Goal: Information Seeking & Learning: Get advice/opinions

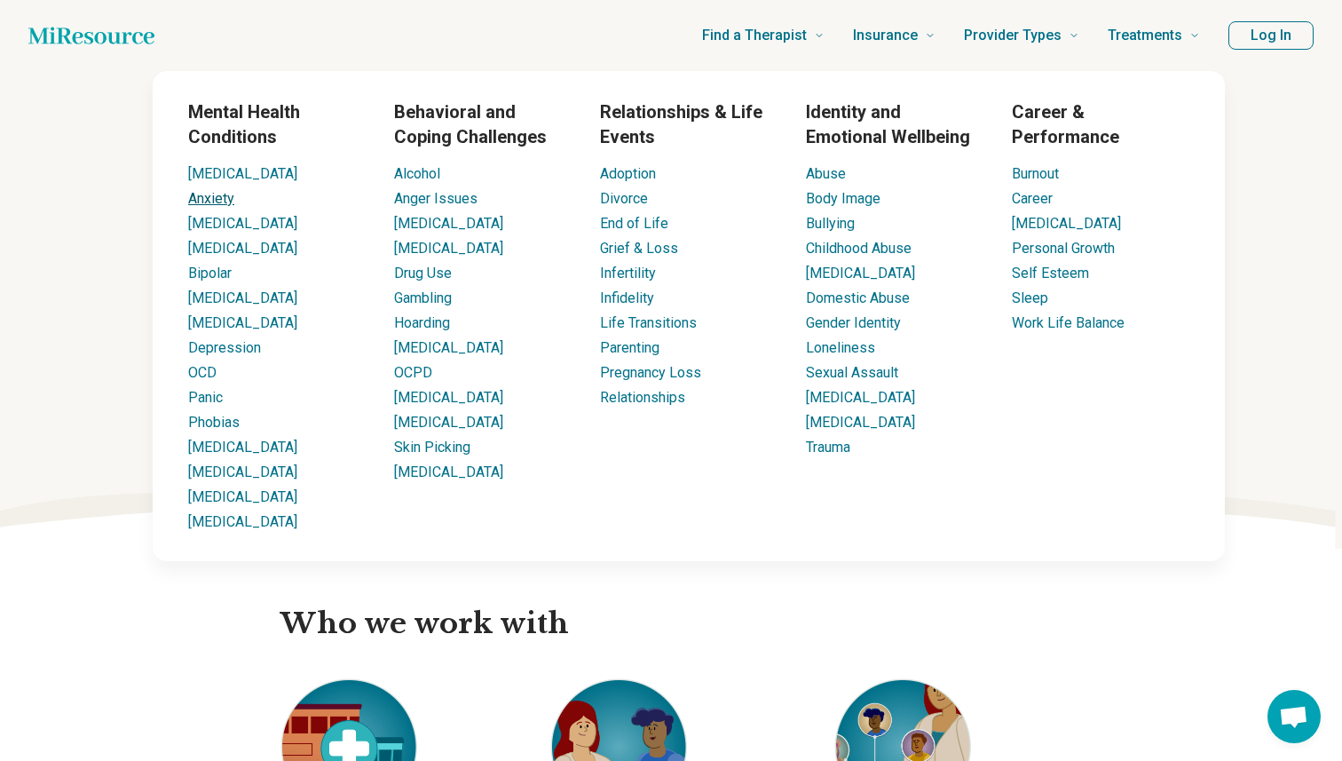
click at [213, 200] on link "Anxiety" at bounding box center [211, 198] width 46 height 17
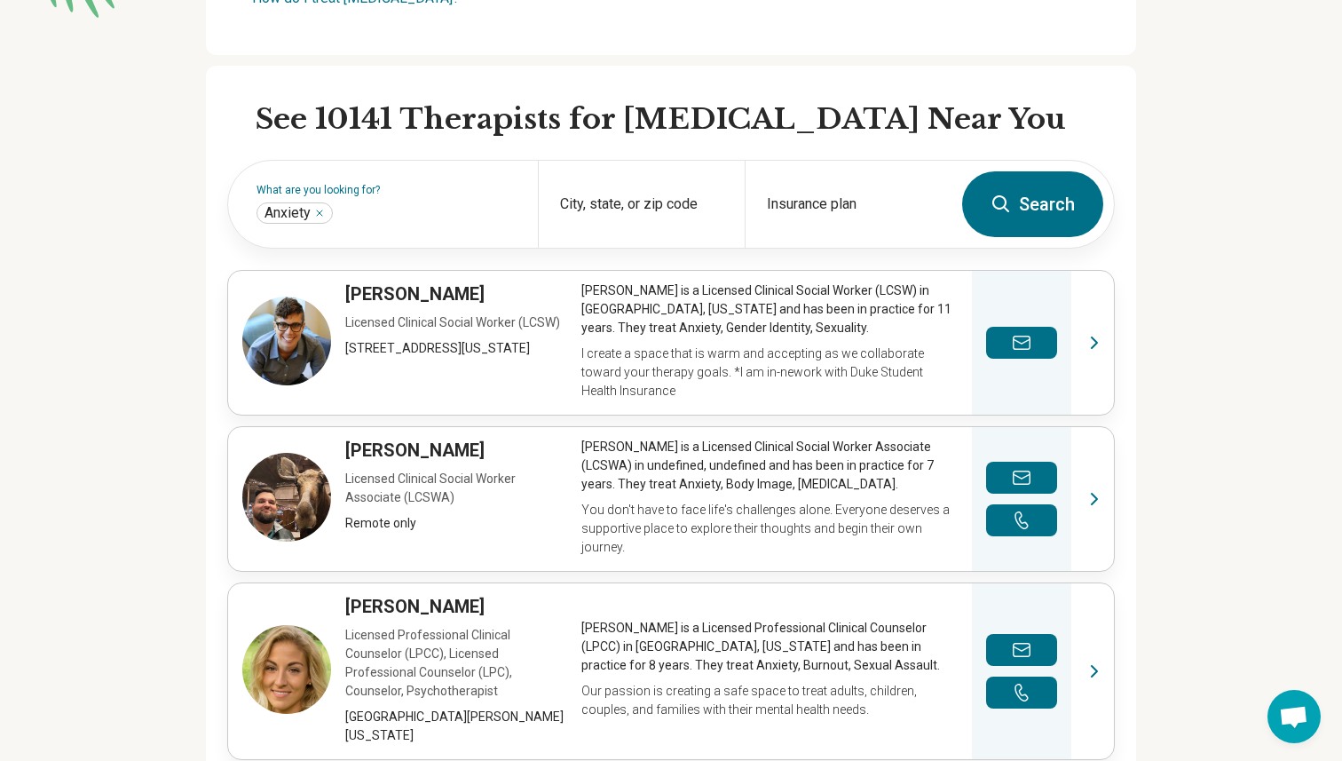
scroll to position [454, 0]
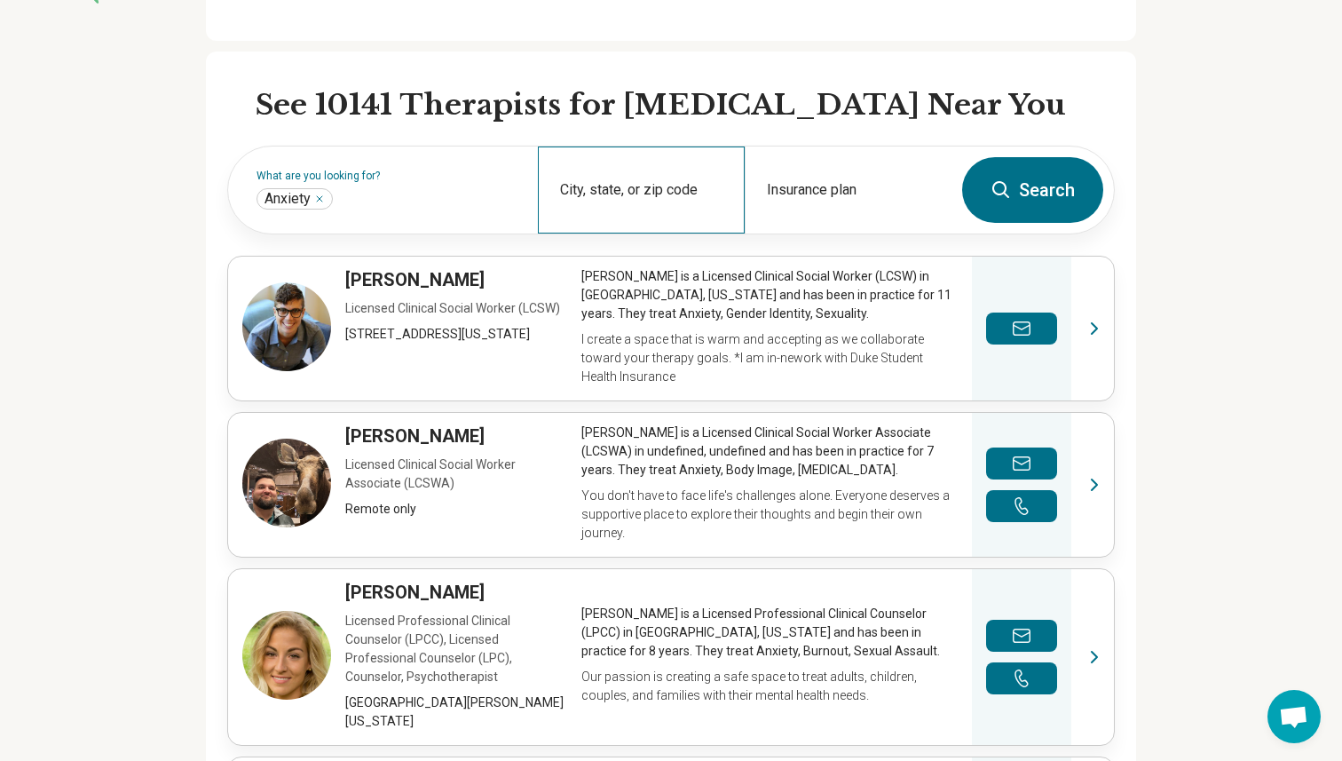
click at [639, 184] on div "City, state, or zip code" at bounding box center [641, 189] width 207 height 87
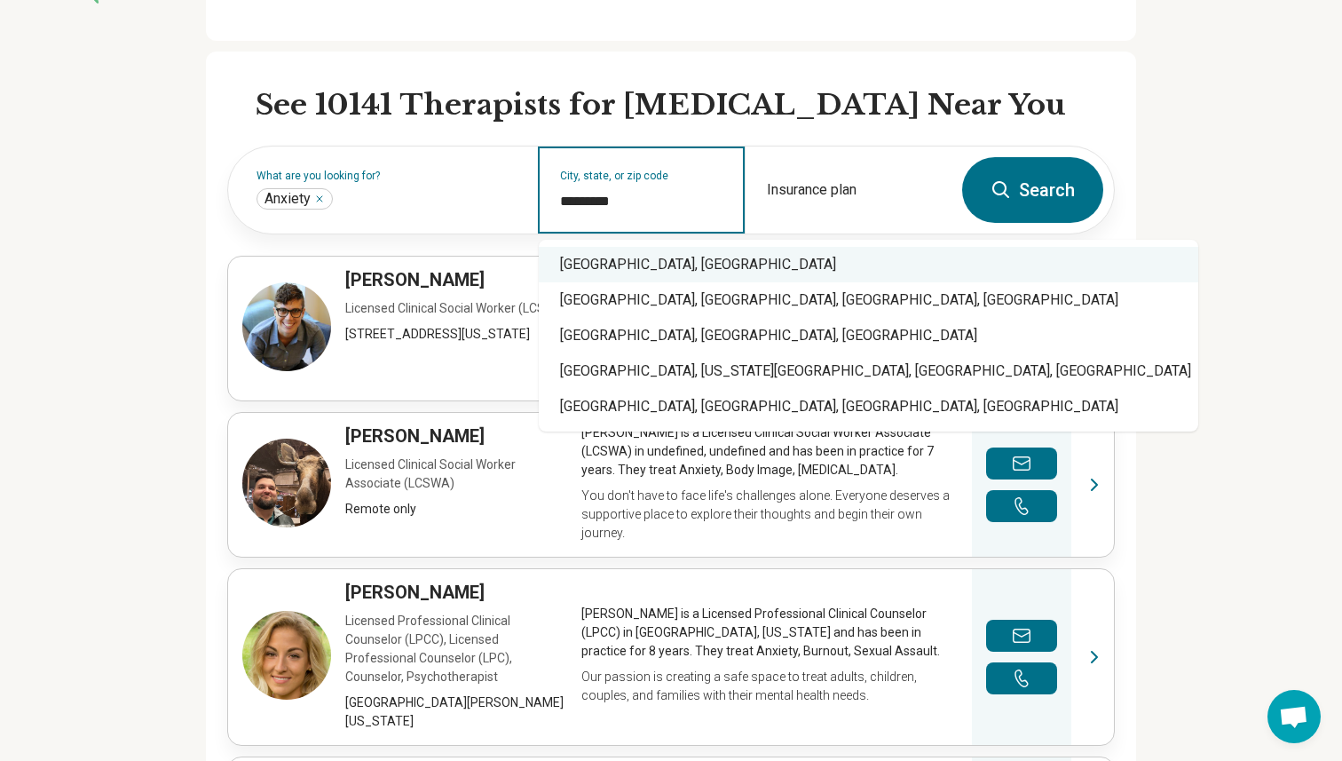
click at [639, 260] on div "[GEOGRAPHIC_DATA], [GEOGRAPHIC_DATA]" at bounding box center [868, 264] width 659 height 35
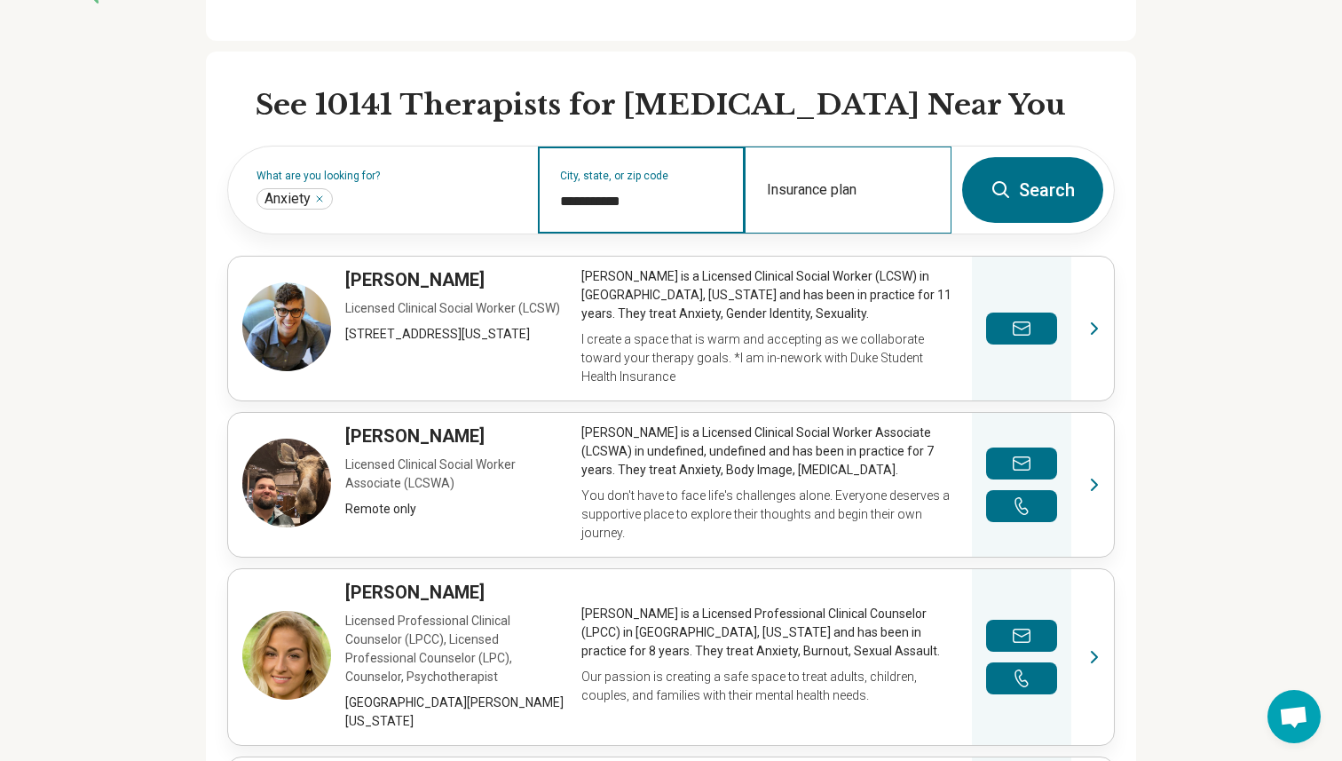
type input "**********"
click at [872, 186] on div "Insurance plan" at bounding box center [848, 189] width 207 height 87
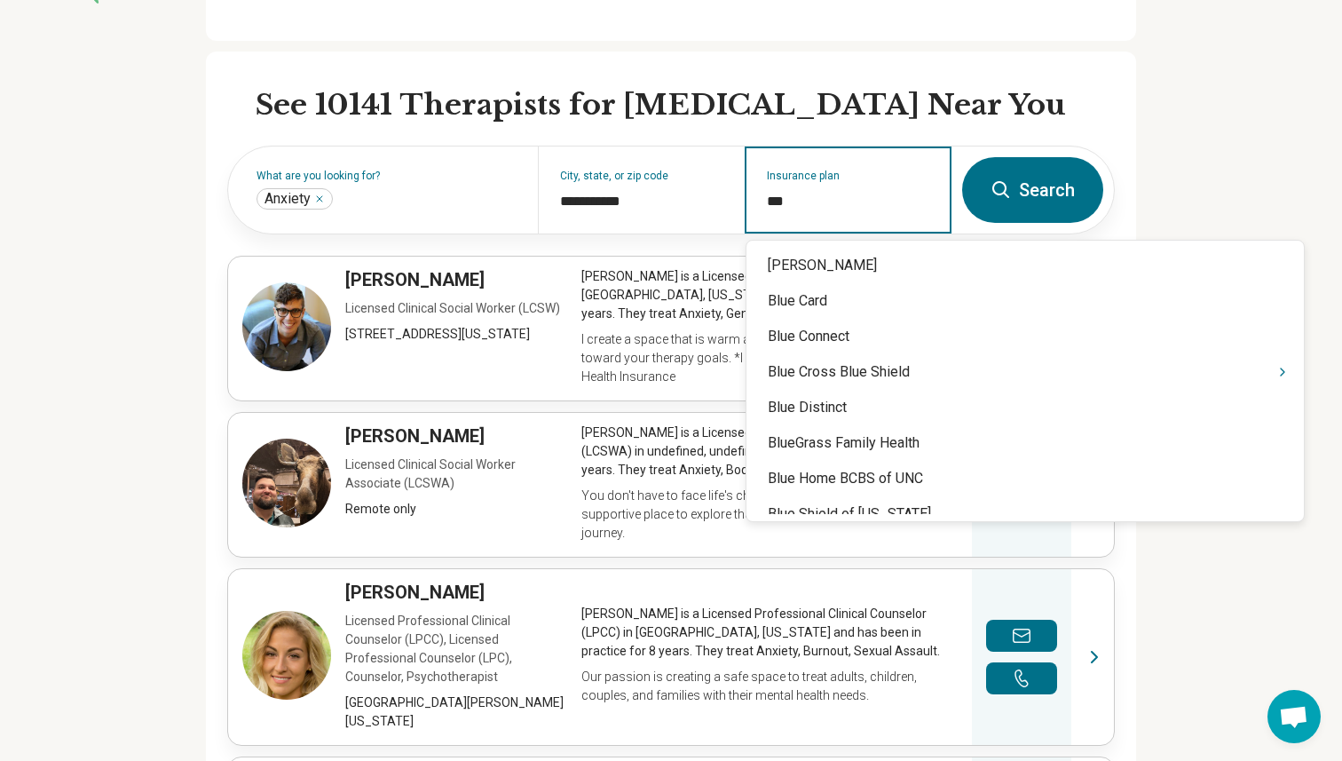
type input "****"
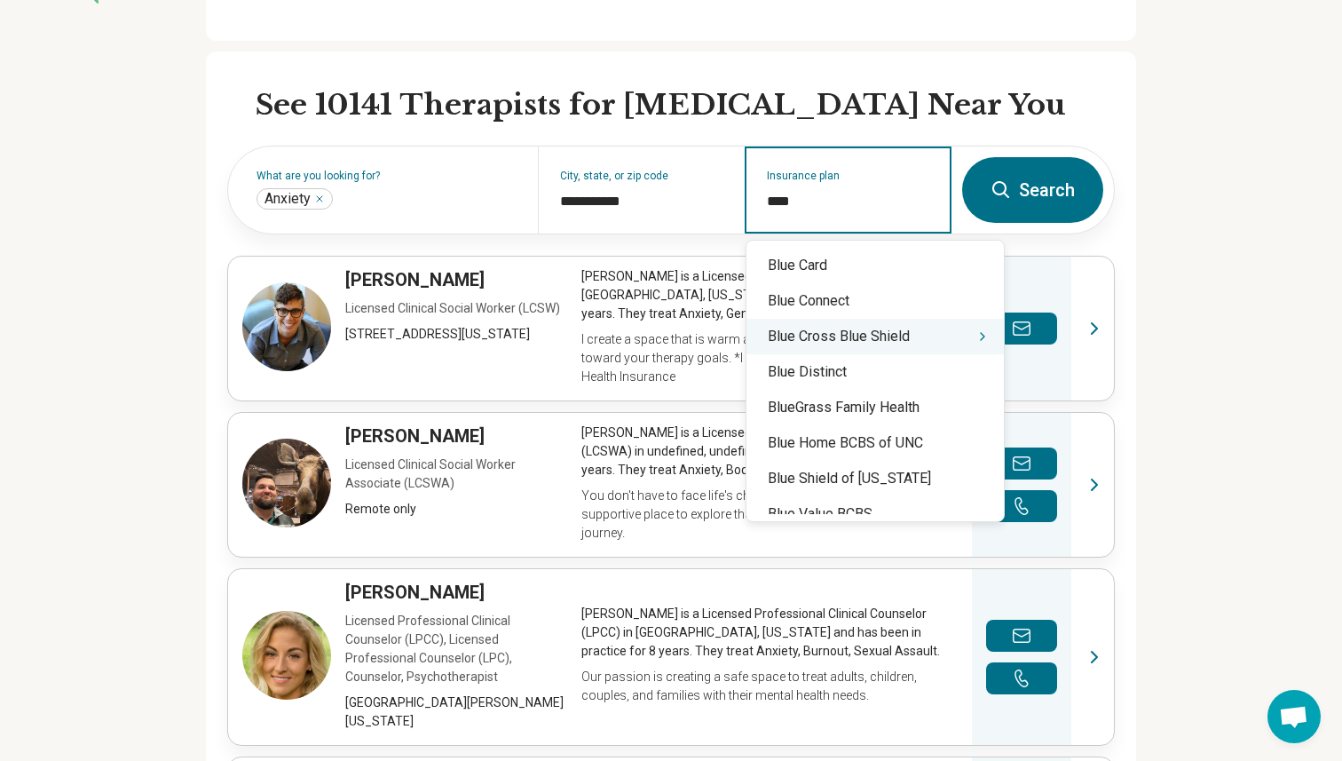
click at [890, 335] on div "Blue Cross Blue Shield" at bounding box center [874, 336] width 257 height 35
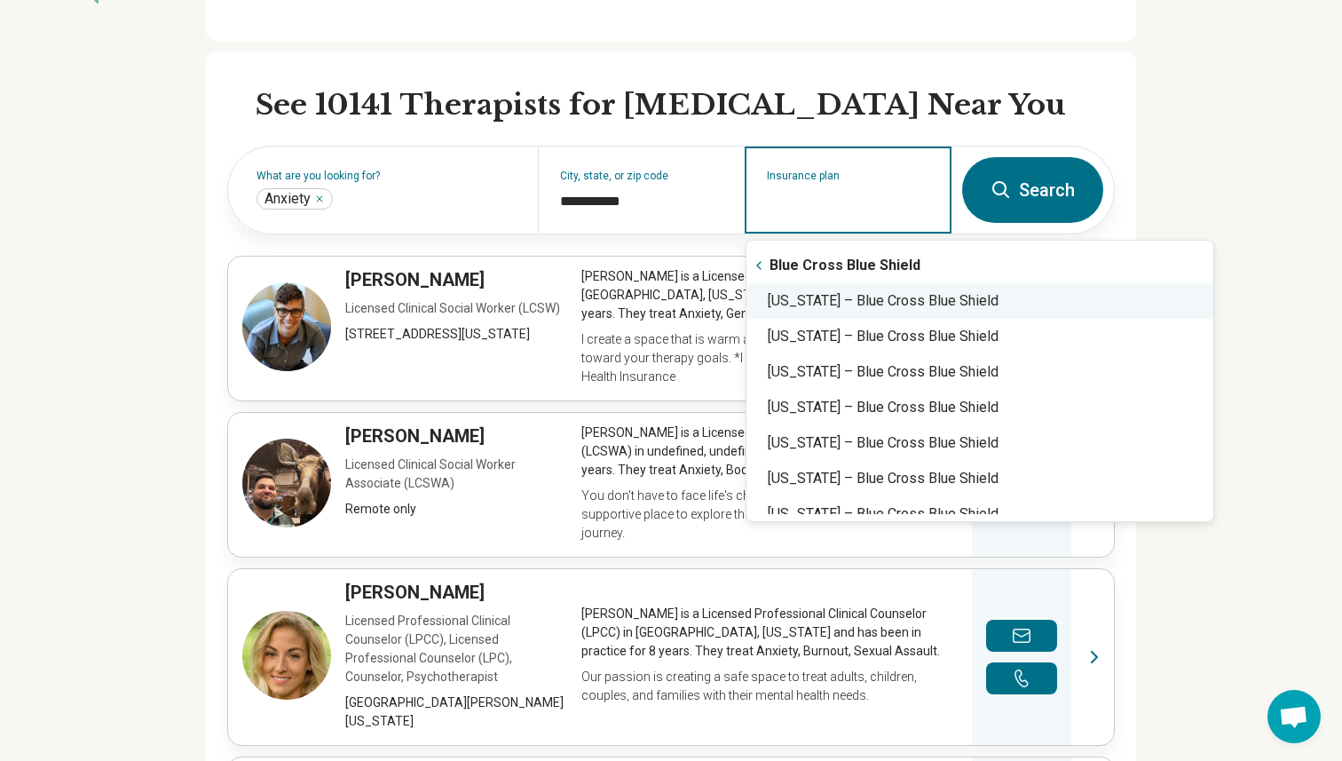
click at [906, 307] on div "[US_STATE] – Blue Cross Blue Shield" at bounding box center [979, 300] width 467 height 35
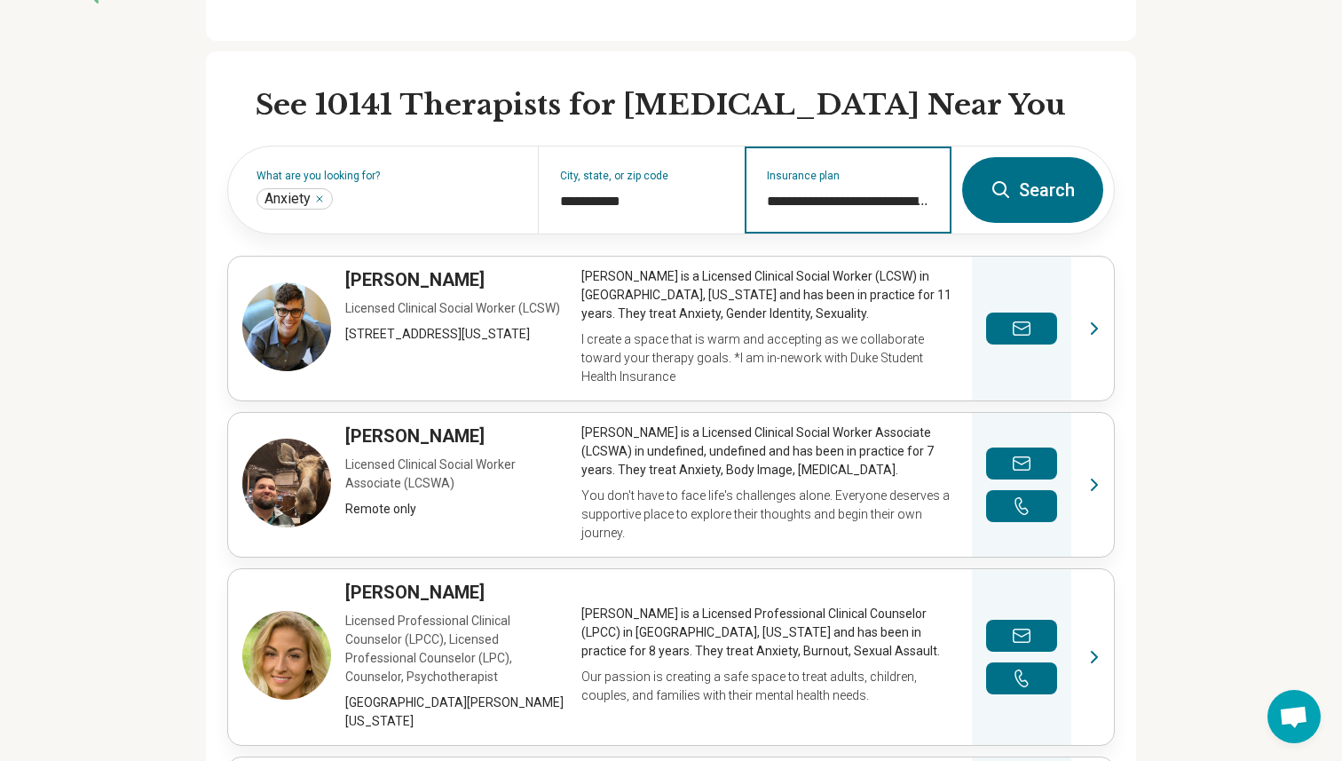
type input "**********"
click at [1073, 196] on button "Search" at bounding box center [1032, 190] width 141 height 66
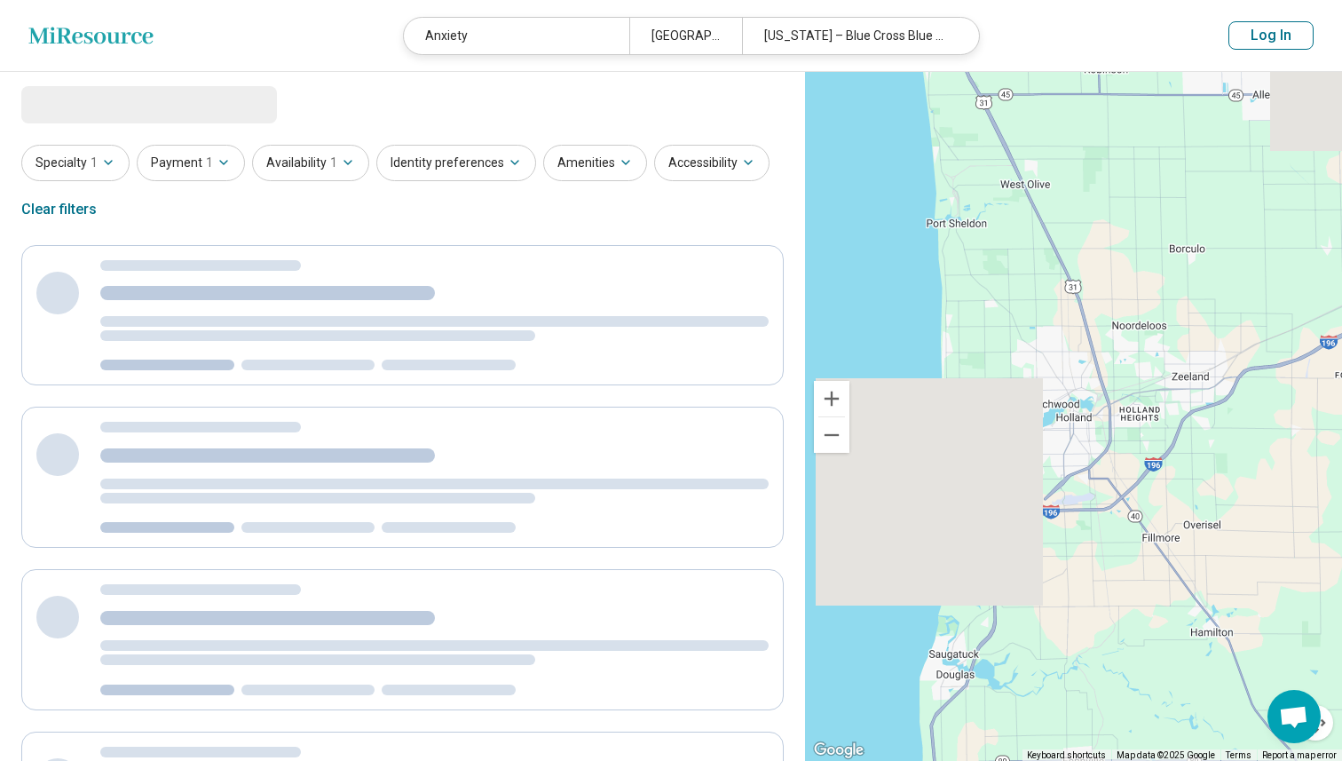
select select "***"
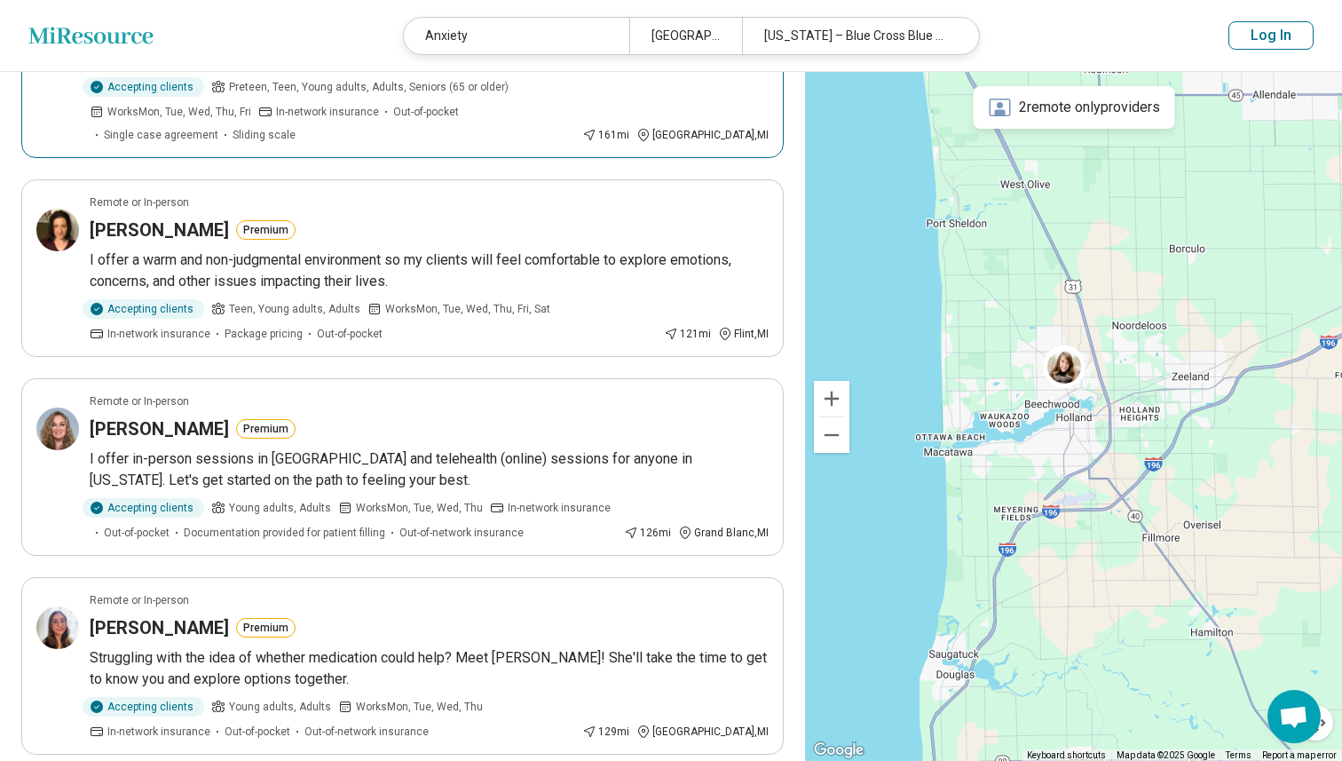
scroll to position [1038, 0]
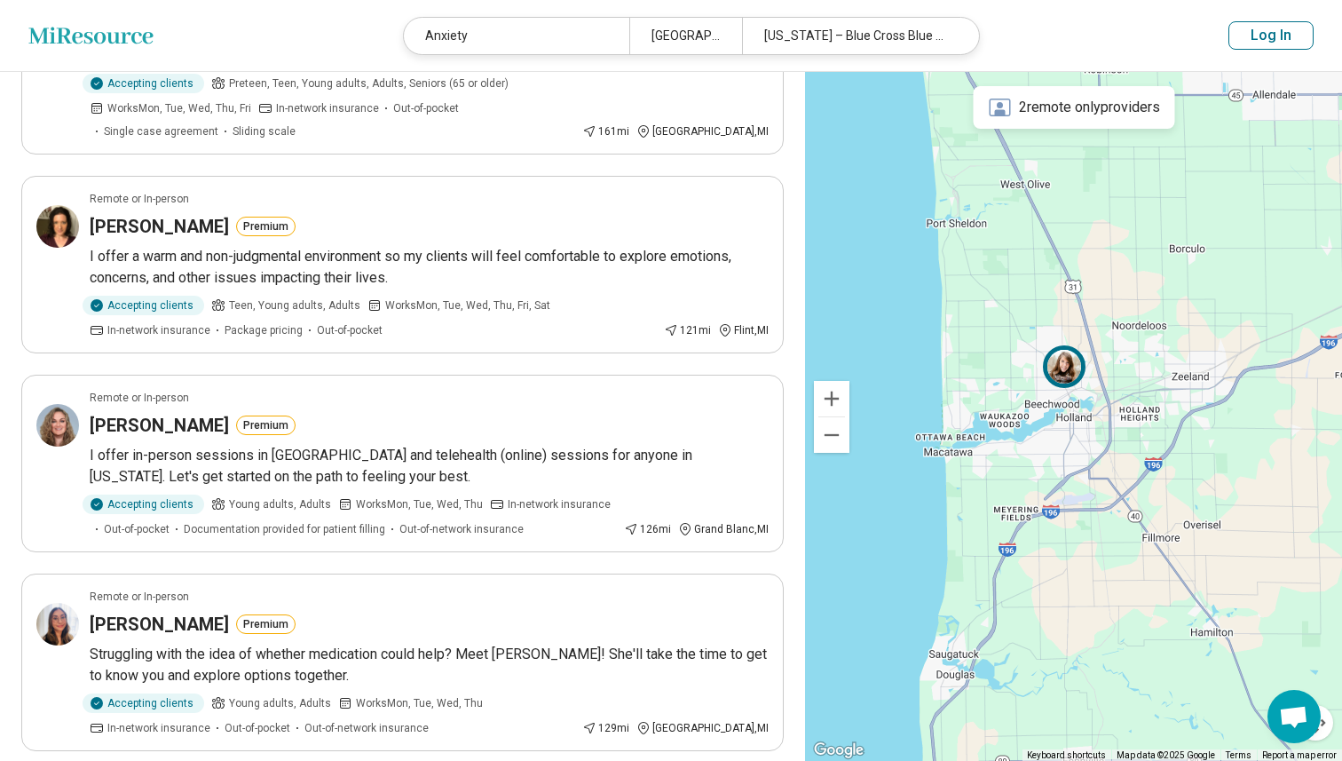
click at [1065, 373] on img at bounding box center [1064, 365] width 43 height 43
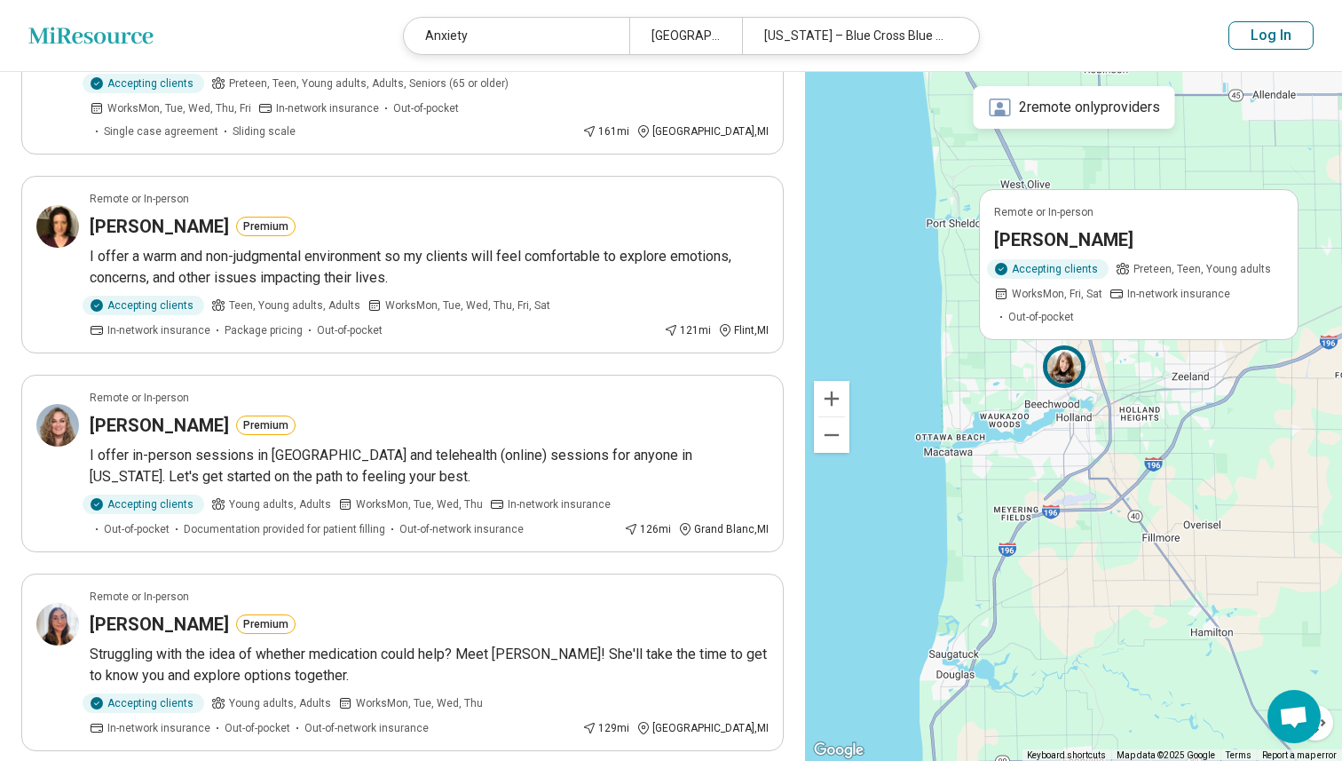
click at [1179, 291] on span "In-network insurance" at bounding box center [1178, 294] width 103 height 16
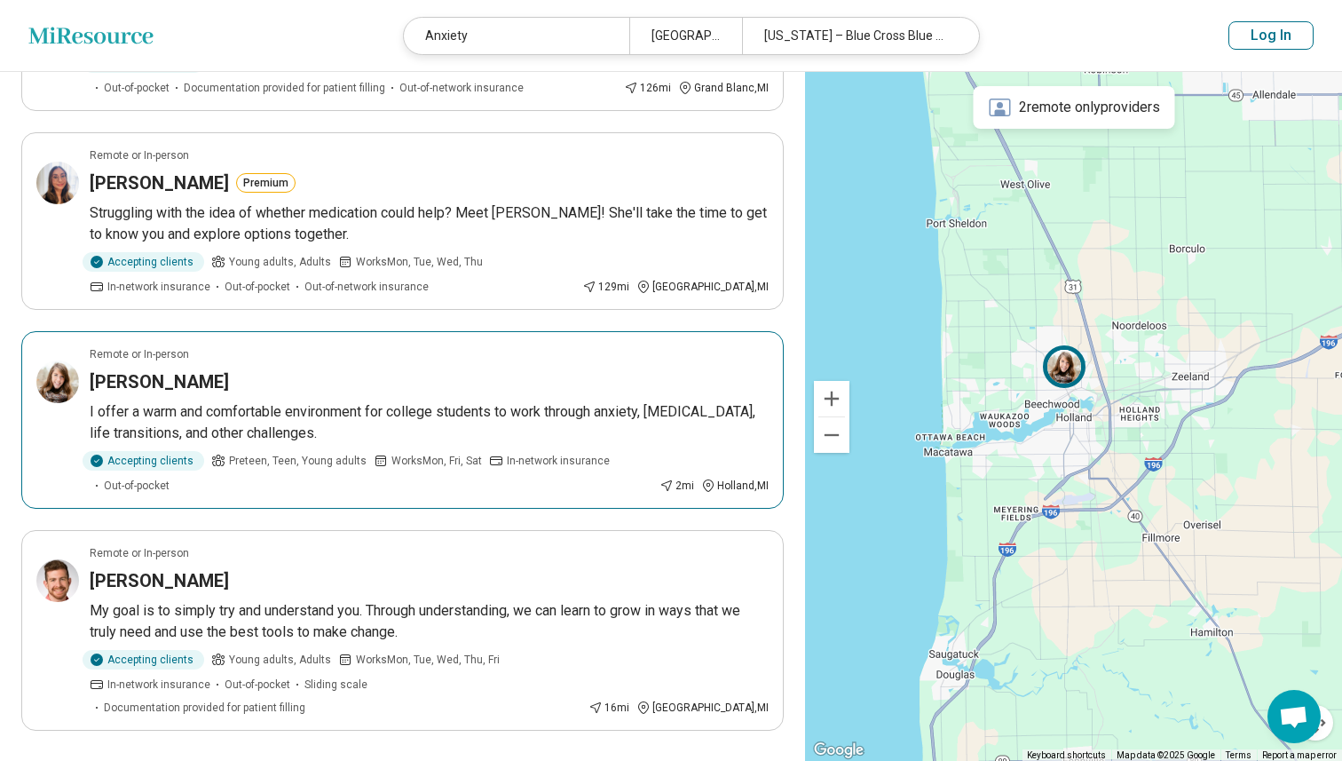
scroll to position [1482, 0]
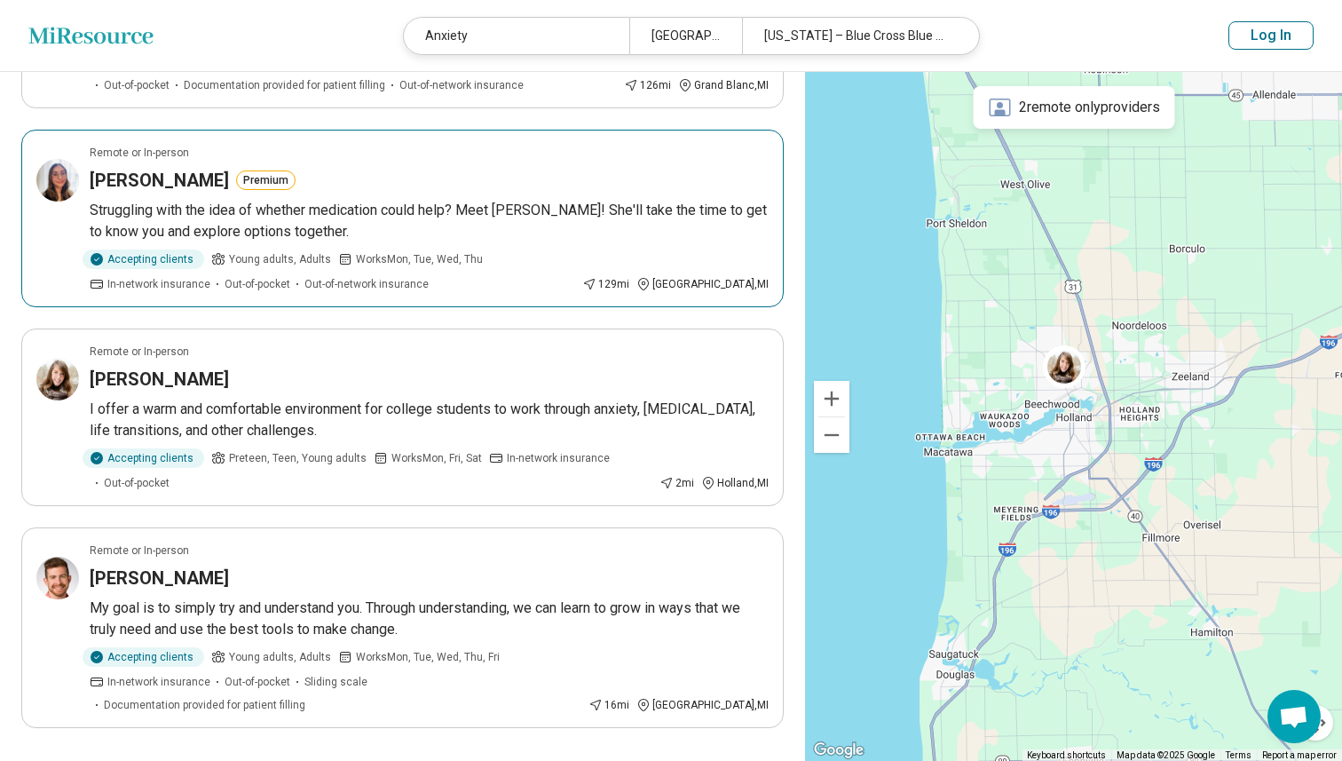
click at [244, 170] on button "Premium" at bounding box center [265, 180] width 59 height 20
click at [380, 203] on p "Struggling with the idea of whether medication could help? Meet Anu! She'll tak…" at bounding box center [429, 221] width 679 height 43
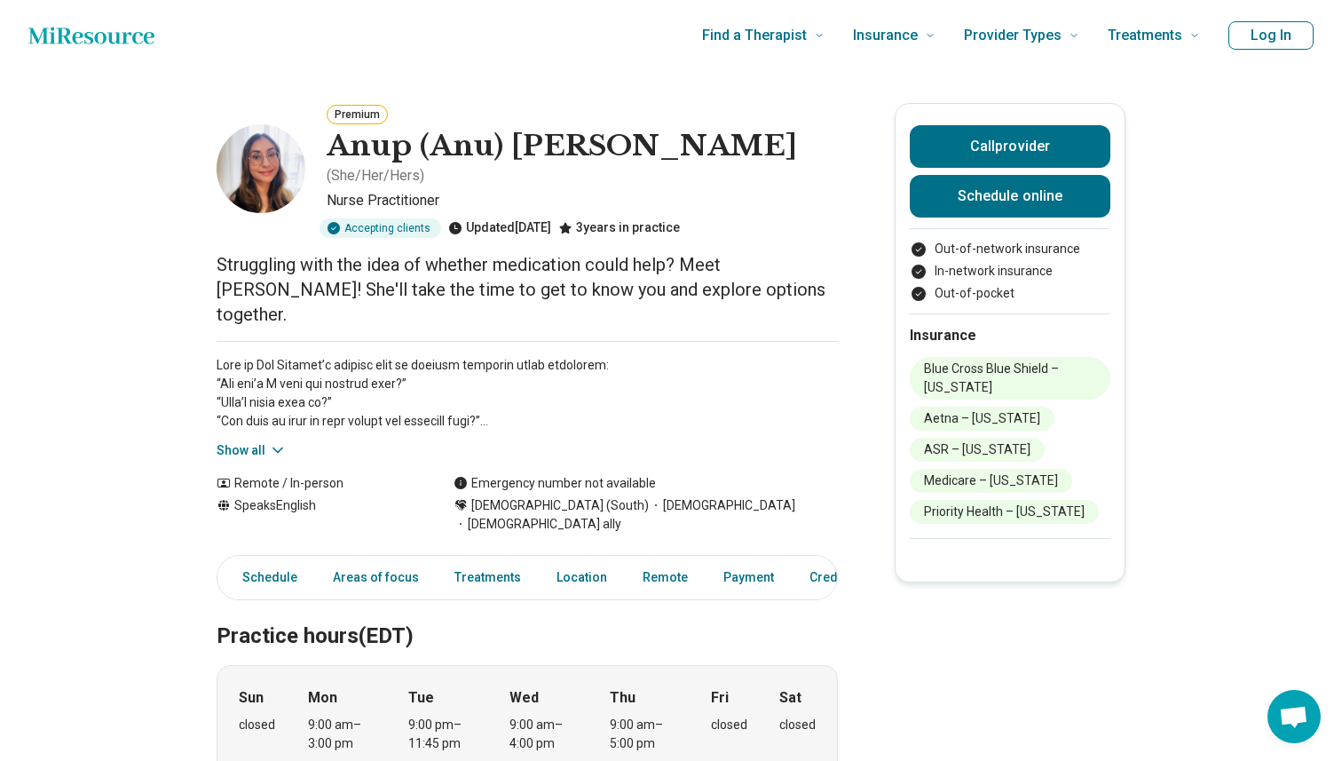
click at [351, 111] on button "Premium" at bounding box center [357, 115] width 61 height 20
click at [352, 116] on button "Premium" at bounding box center [357, 115] width 61 height 20
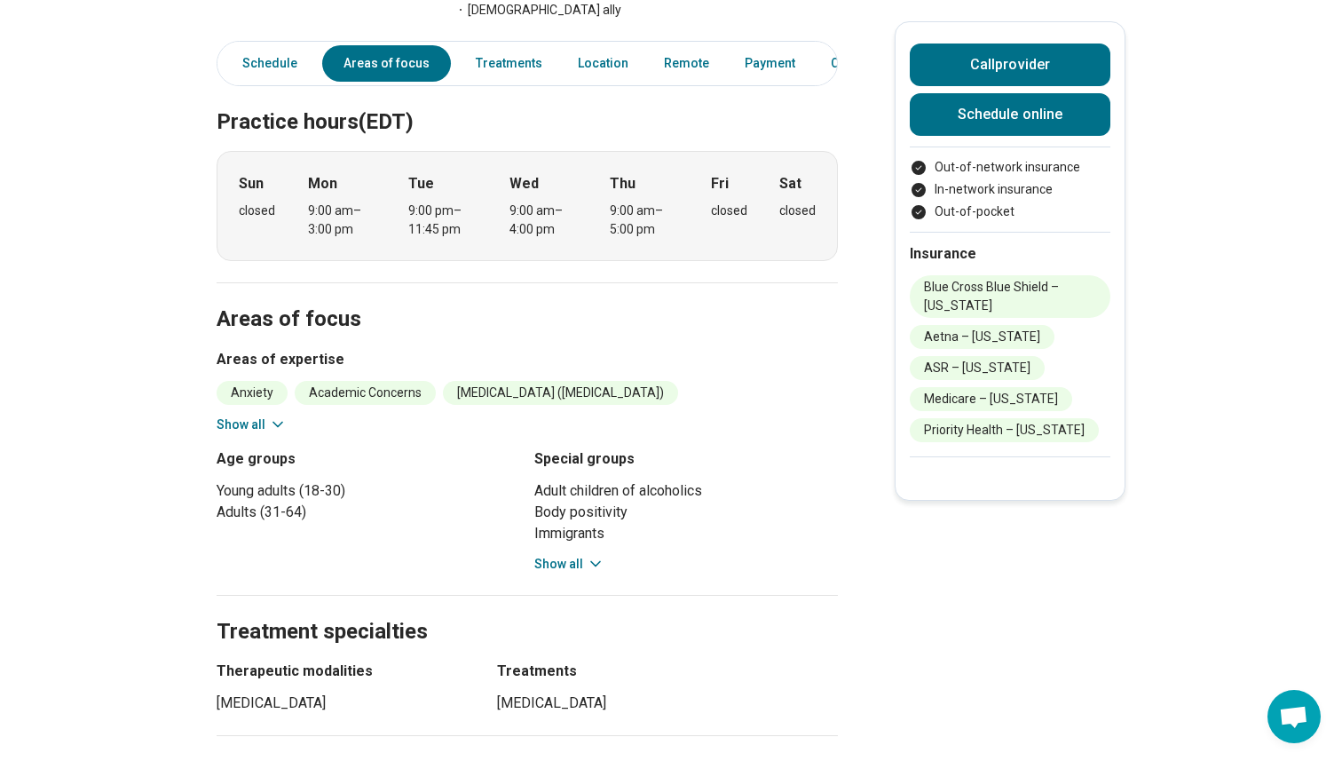
scroll to position [505, 0]
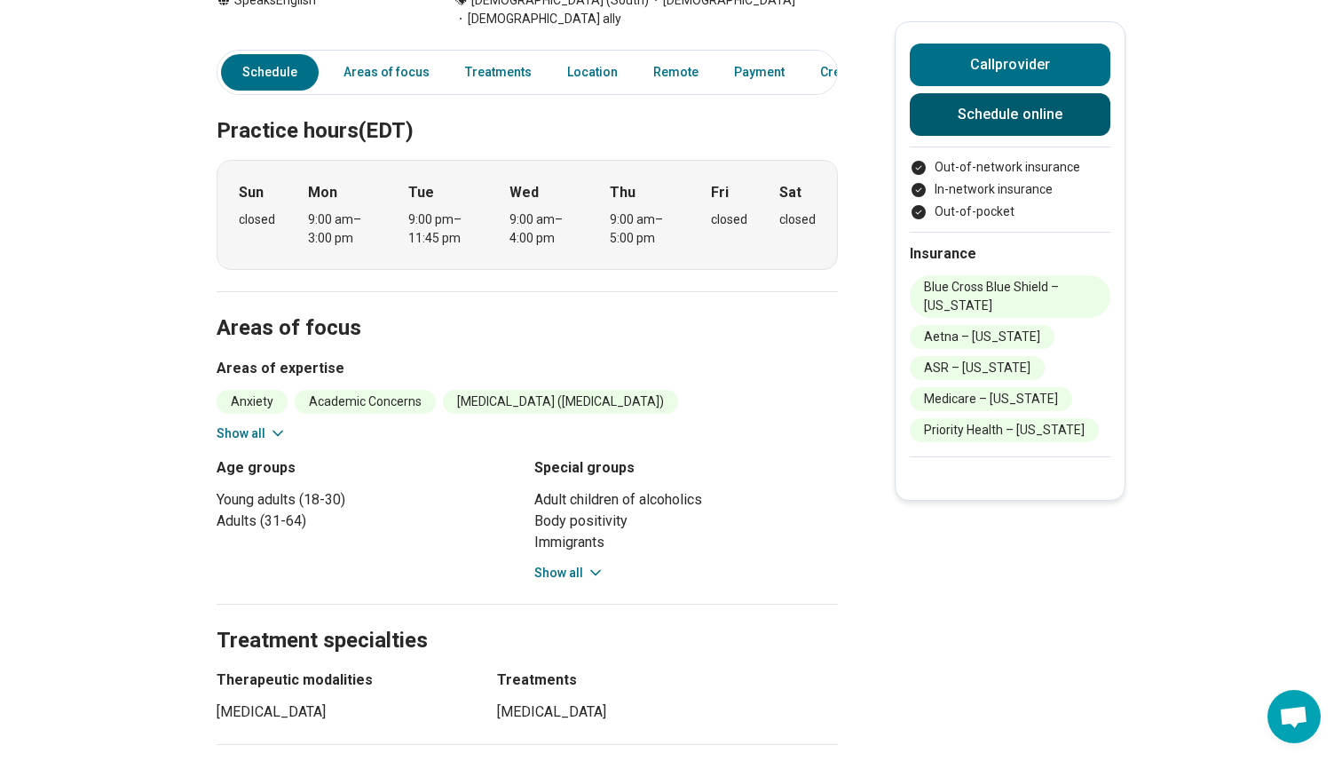
click at [950, 127] on link "Schedule online" at bounding box center [1010, 114] width 201 height 43
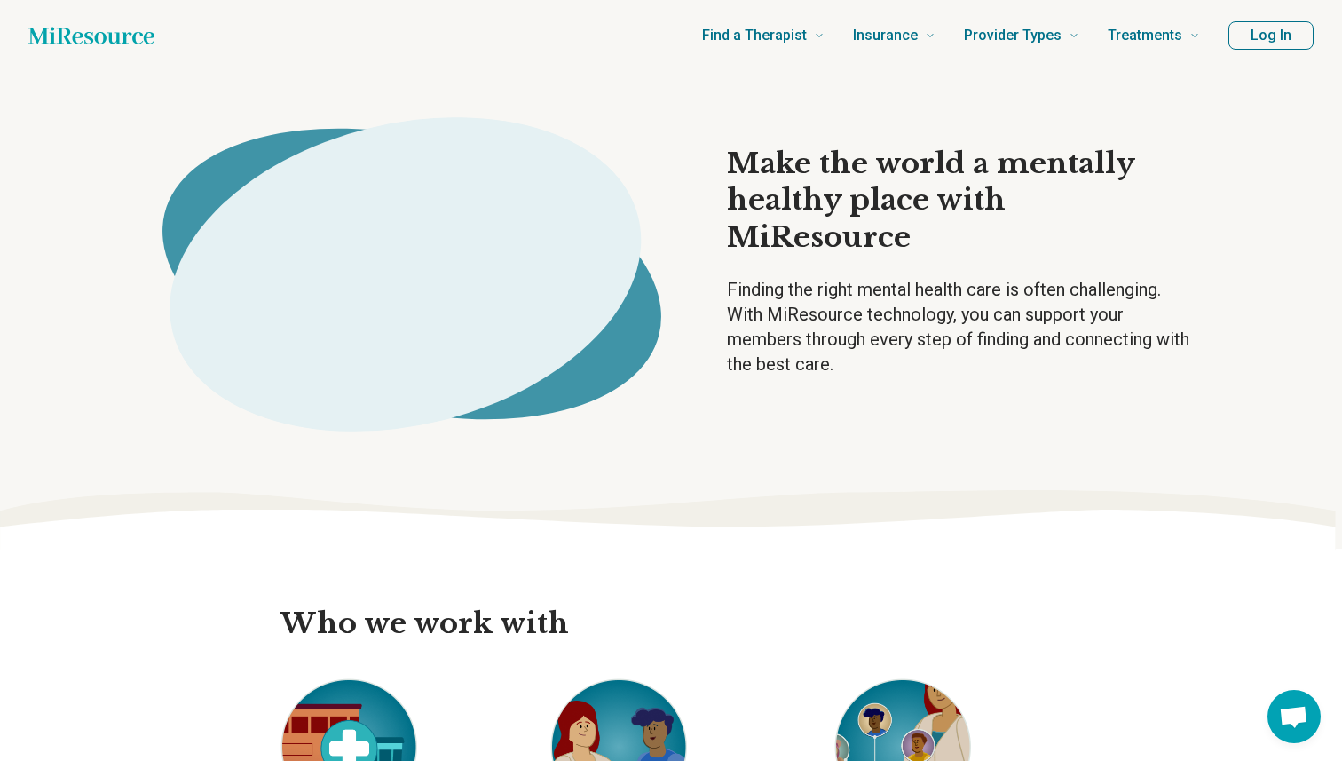
scroll to position [2097, 0]
